Goal: Task Accomplishment & Management: Manage account settings

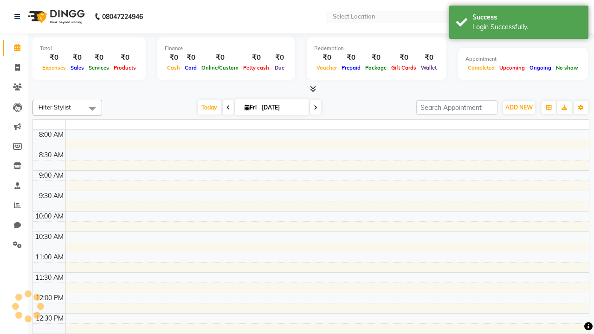
select select "en"
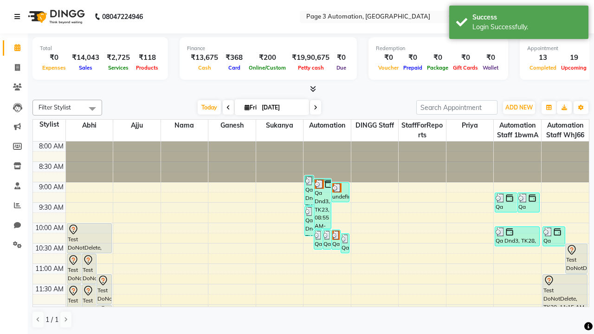
click at [19, 17] on icon at bounding box center [17, 16] width 6 height 6
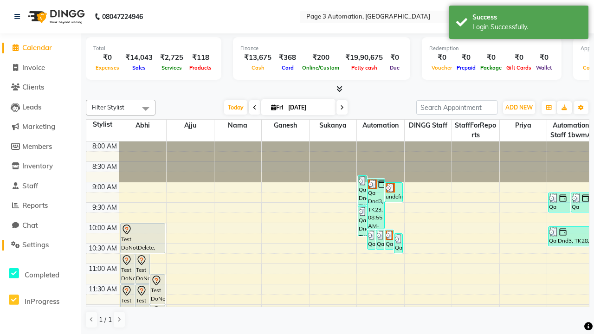
click at [40, 245] on span "Settings" at bounding box center [35, 244] width 26 height 9
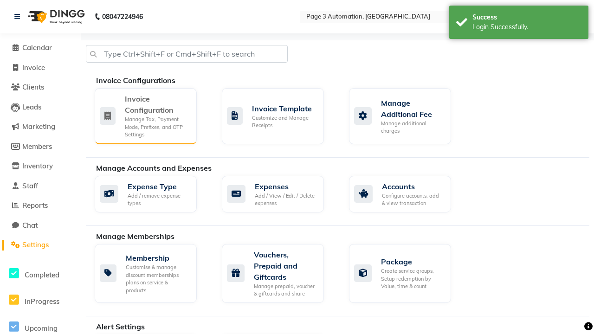
click at [145, 116] on div "Manage Tax, Payment Mode, Prefixes, and OTP Settings" at bounding box center [157, 127] width 64 height 23
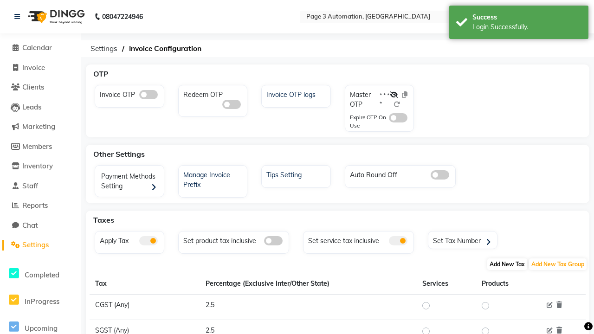
click at [507, 264] on span "Add New Tax" at bounding box center [507, 264] width 40 height 12
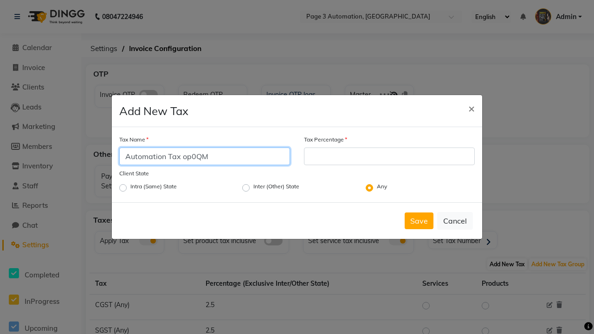
type input "Automation Tax op0QM"
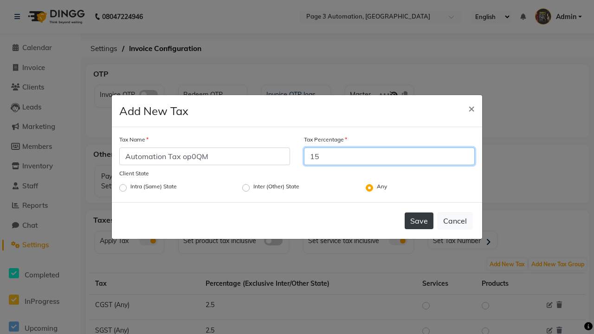
type input "15"
click at [419, 221] on button "Save" at bounding box center [419, 220] width 29 height 17
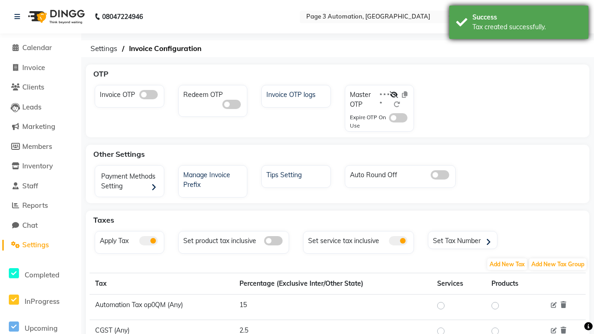
click at [519, 24] on div "Tax created successfully." at bounding box center [526, 27] width 109 height 10
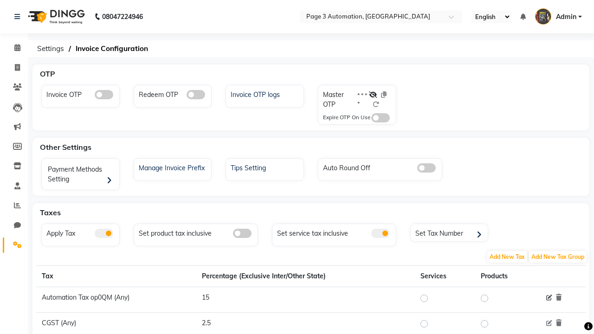
click at [549, 298] on icon at bounding box center [549, 298] width 6 height 6
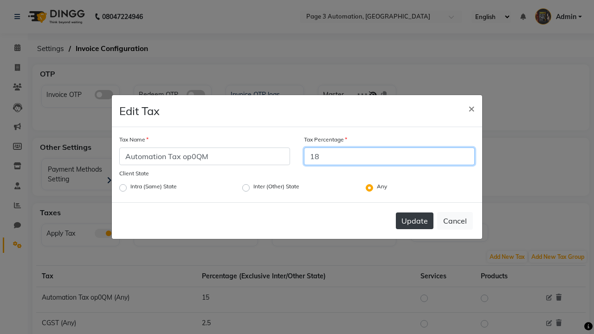
type input "18"
click at [414, 221] on button "Update" at bounding box center [415, 220] width 38 height 17
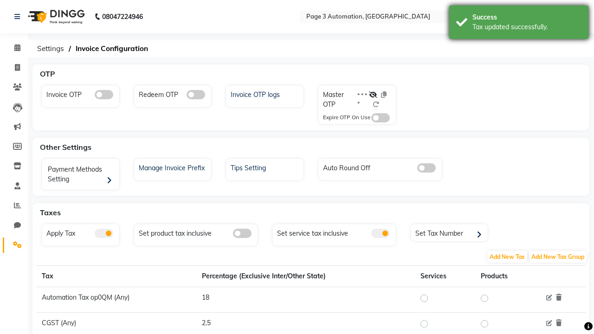
click at [519, 24] on div "Tax updated successfully." at bounding box center [526, 27] width 109 height 10
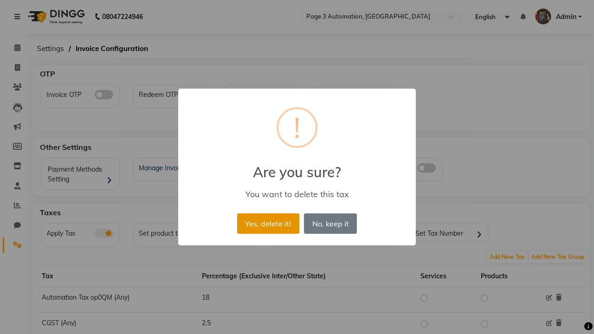
click at [268, 223] on button "Yes, delete it!" at bounding box center [268, 223] width 62 height 20
